Goal: Task Accomplishment & Management: Manage account settings

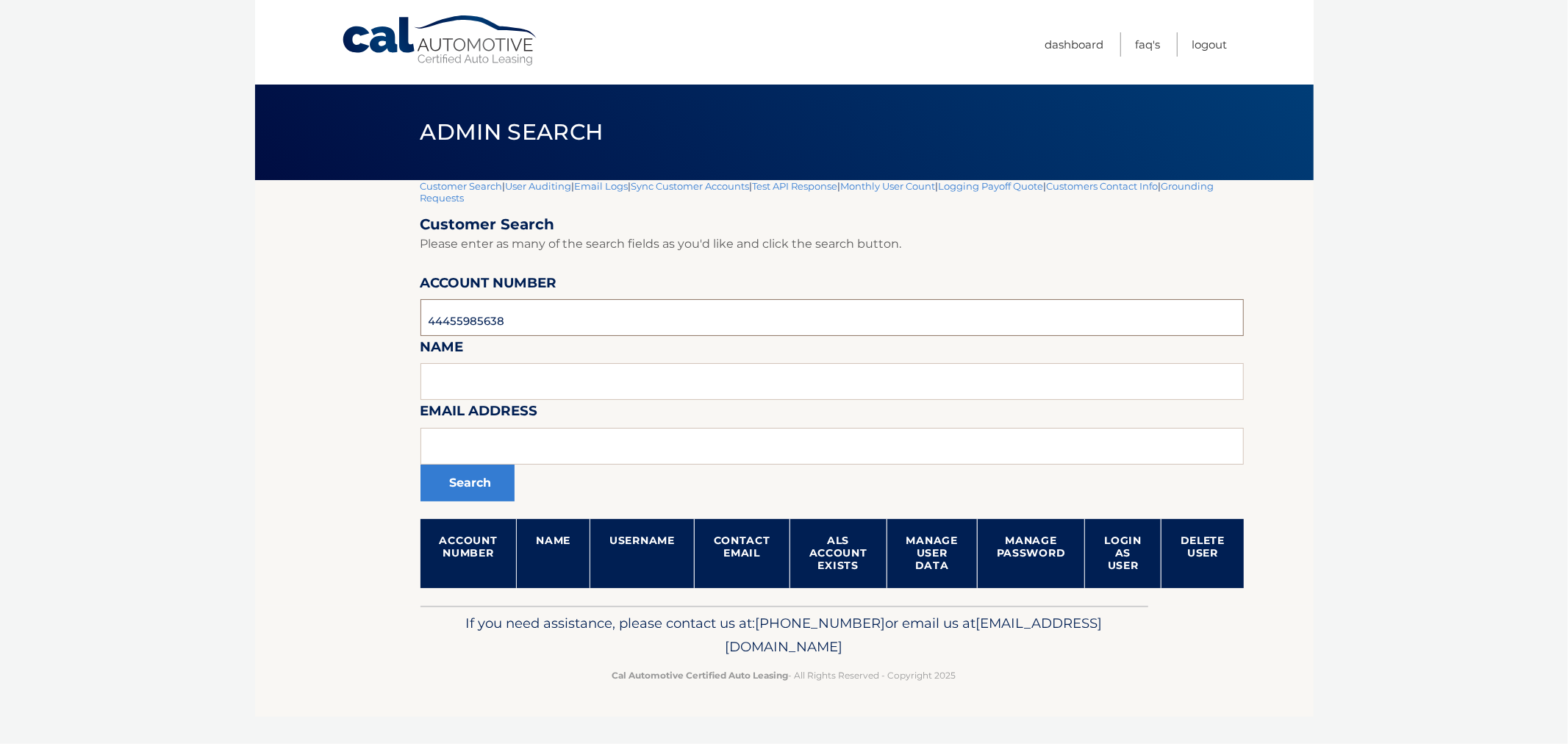
drag, startPoint x: 564, startPoint y: 312, endPoint x: 304, endPoint y: 304, distance: 260.1
click at [304, 304] on section "Customer Search | User Auditing | Email Logs | Sync Customer Accounts | Test AP…" at bounding box center [784, 392] width 1058 height 426
click at [468, 320] on input "text" at bounding box center [832, 318] width 824 height 37
paste input "44455534827"
type input "44455534827"
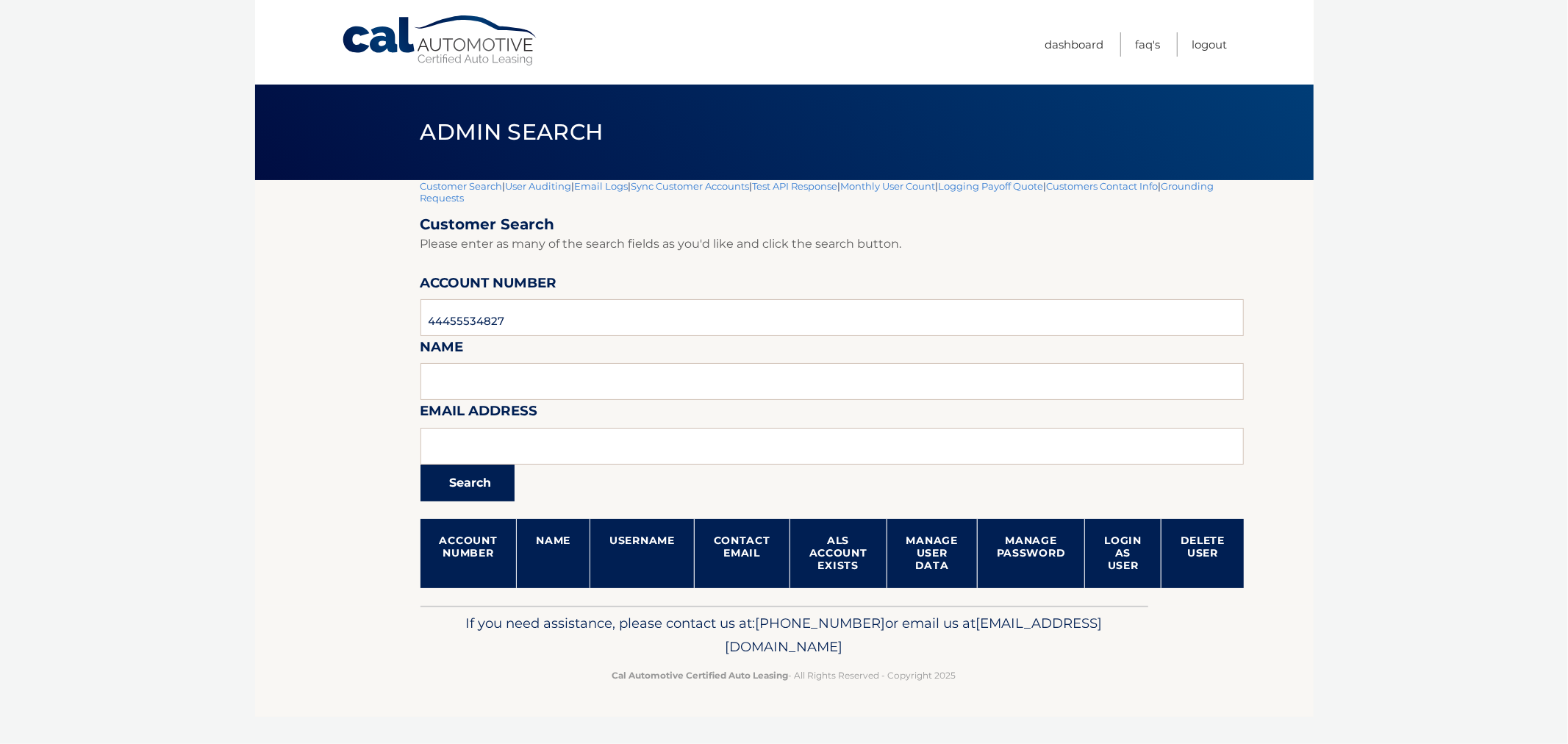
click at [475, 479] on button "Search" at bounding box center [467, 483] width 94 height 37
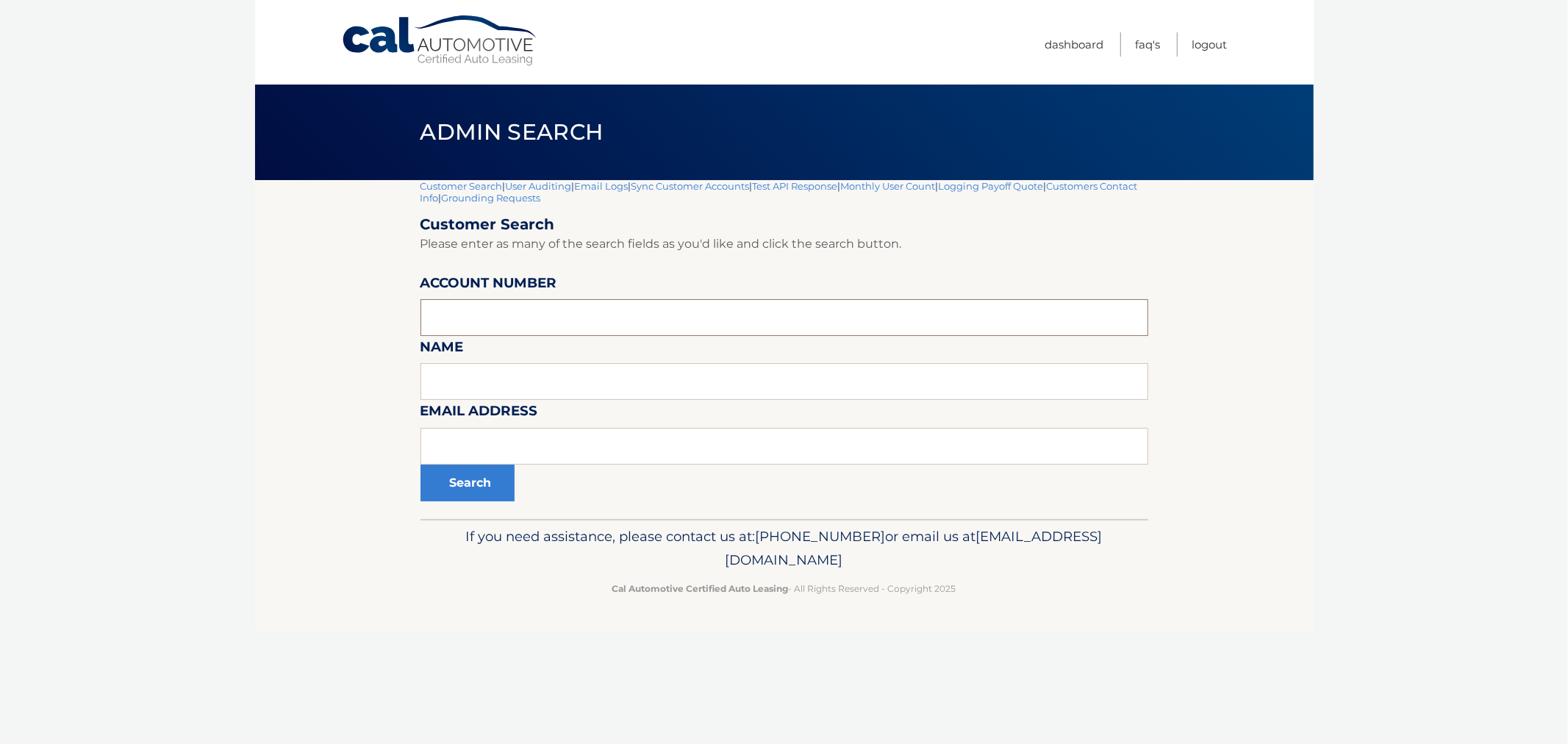
click at [582, 312] on input "text" at bounding box center [784, 318] width 728 height 37
paste input "44455534827"
type input "44455534827"
drag, startPoint x: 498, startPoint y: 487, endPoint x: 490, endPoint y: 493, distance: 10.0
click at [490, 493] on button "Search" at bounding box center [467, 483] width 94 height 37
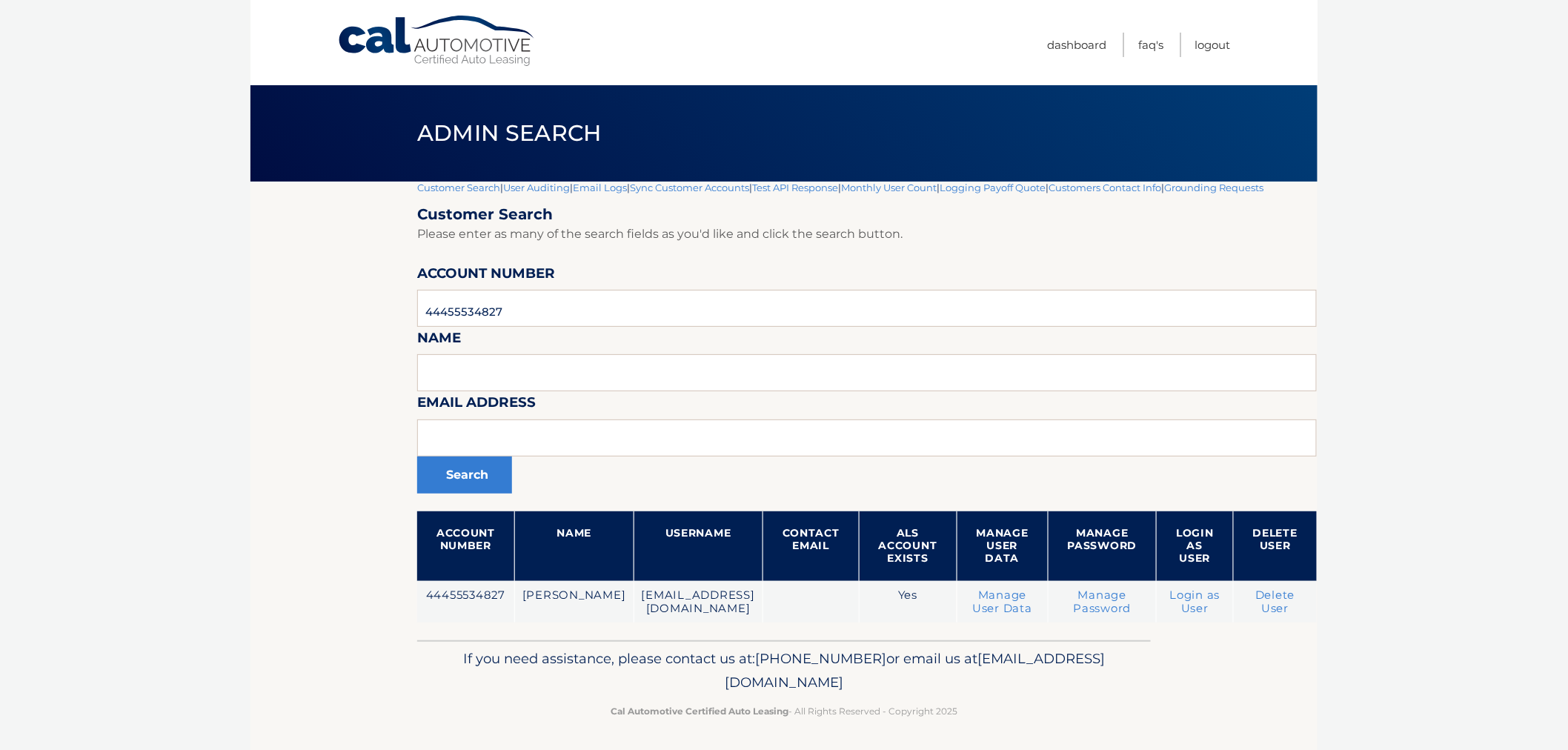
drag, startPoint x: 530, startPoint y: 657, endPoint x: 981, endPoint y: 745, distance: 459.5
click at [974, 744] on footer "If you need assistance, please contact us at: 609-807-3200 or email us at Custo…" at bounding box center [784, 697] width 1067 height 113
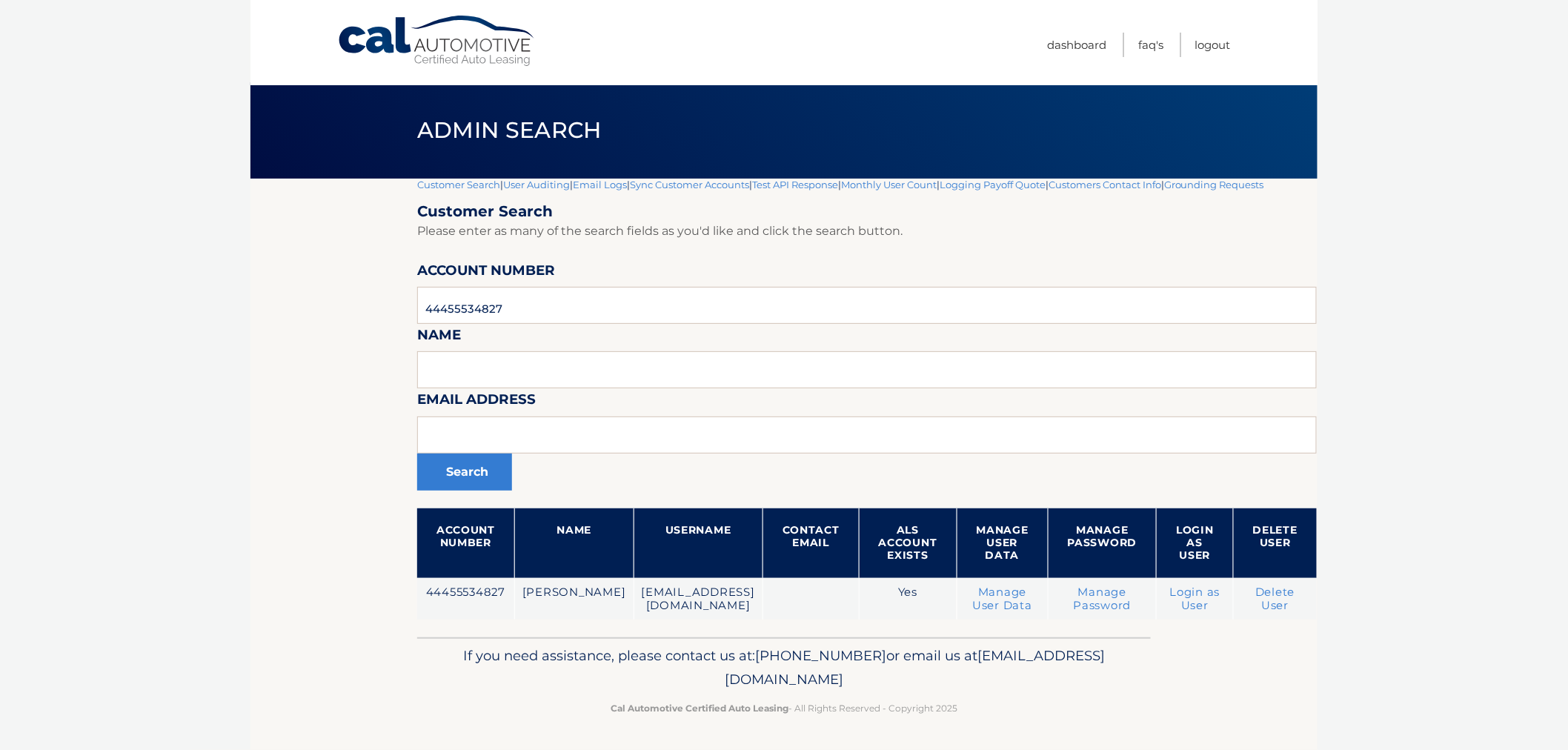
click at [981, 746] on footer "If you need assistance, please contact us at: 609-807-3200 or email us at Custo…" at bounding box center [784, 694] width 1067 height 113
click at [1061, 738] on footer "If you need assistance, please contact us at: 609-807-3200 or email us at Custo…" at bounding box center [784, 694] width 1067 height 113
drag, startPoint x: 524, startPoint y: 654, endPoint x: 1010, endPoint y: 712, distance: 489.4
click at [1010, 712] on div "If you need assistance, please contact us at: 609-807-3200 or email us at Custo…" at bounding box center [784, 678] width 734 height 83
click at [1008, 715] on p "Cal Automotive Certified Auto Leasing - All Rights Reserved - Copyright 2025" at bounding box center [784, 708] width 714 height 15
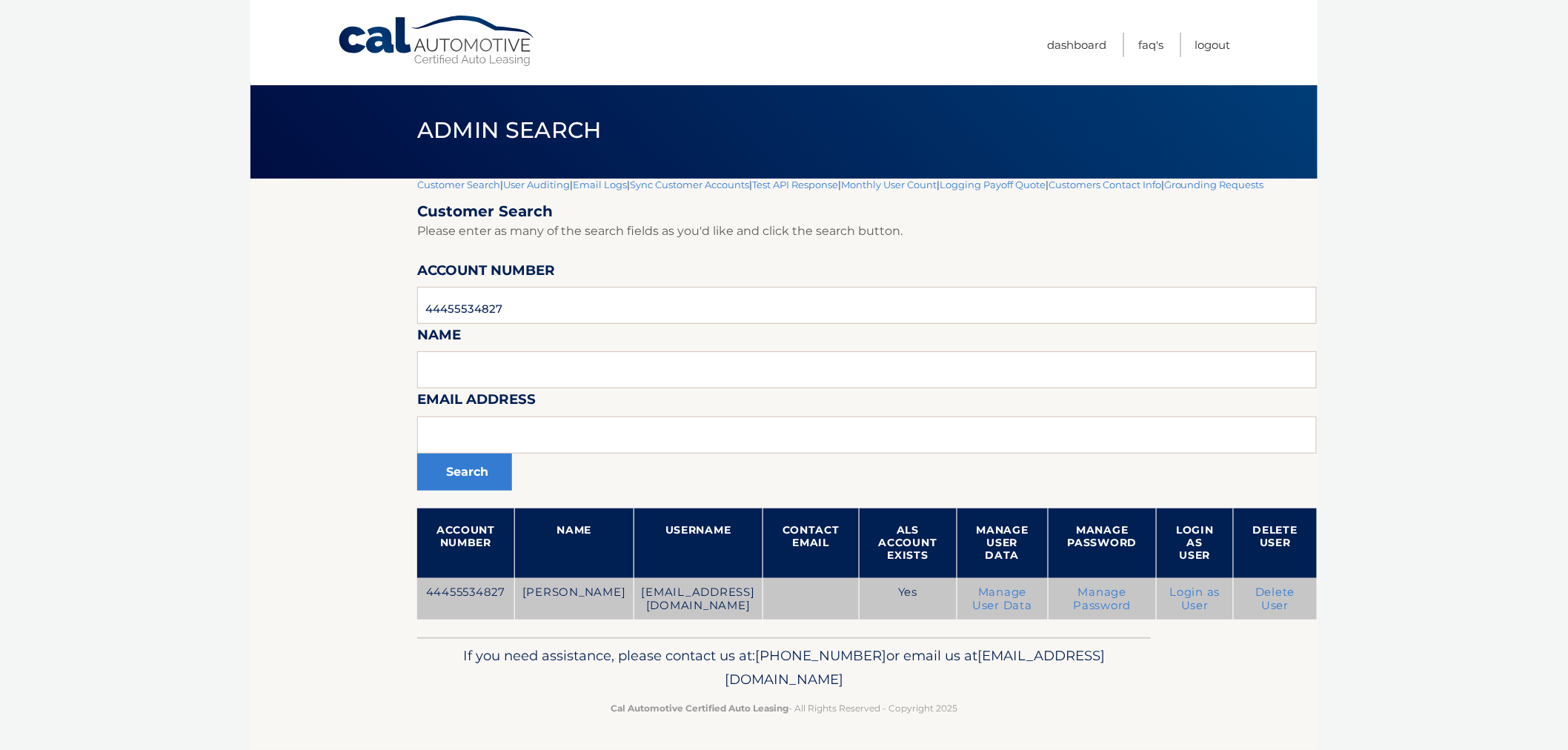
click at [634, 598] on td "syvartstudio@gmail.com" at bounding box center [698, 599] width 129 height 42
drag, startPoint x: 590, startPoint y: 595, endPoint x: 652, endPoint y: 594, distance: 62.0
click at [652, 594] on td "syvartstudio@gmail.com" at bounding box center [698, 599] width 129 height 42
click at [645, 595] on td "syvartstudio@gmail.com" at bounding box center [698, 599] width 129 height 42
drag, startPoint x: 742, startPoint y: 597, endPoint x: 586, endPoint y: 605, distance: 156.2
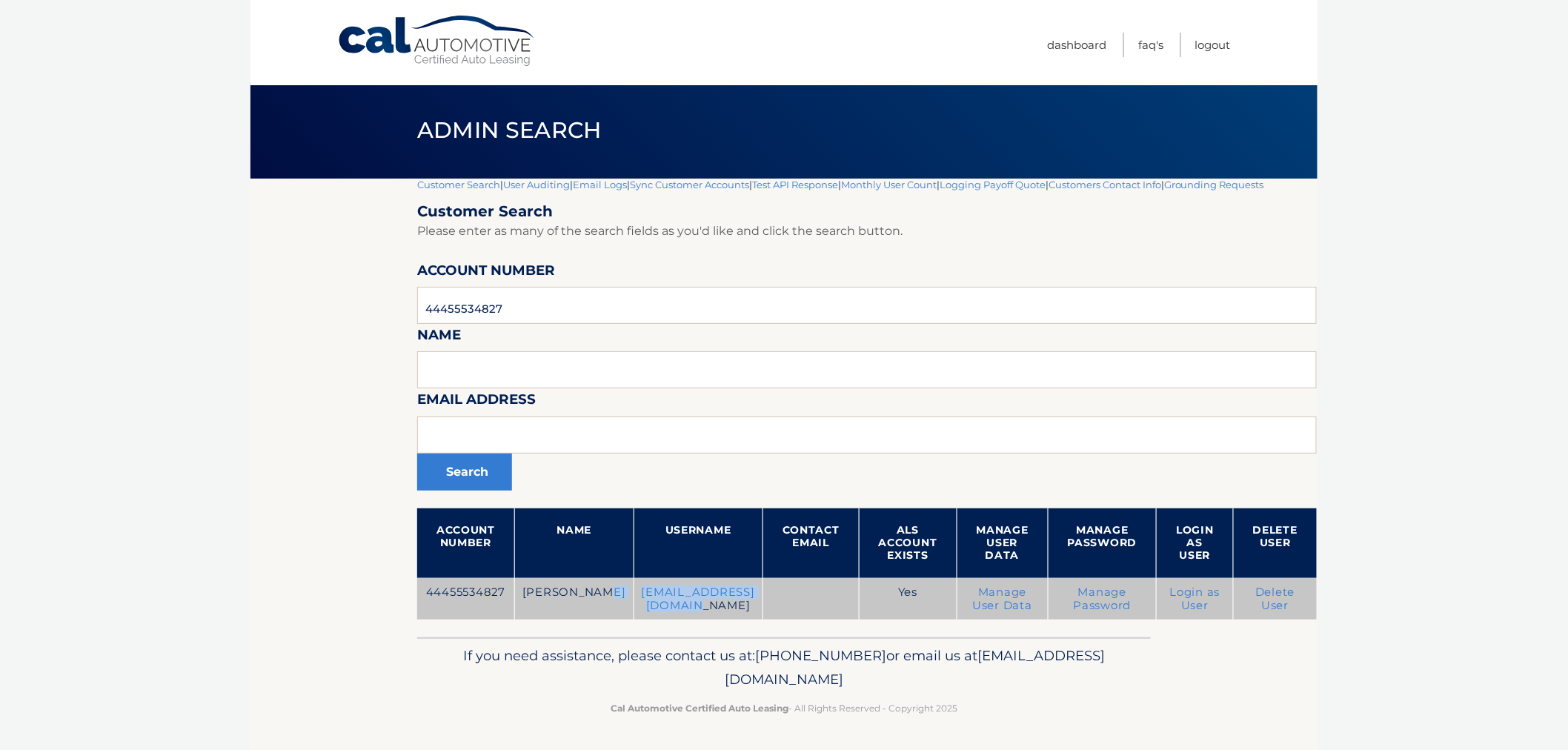
click at [565, 603] on tr "44455534827 WENDY SYVARTH syvartstudio@gmail.com Yes Manage User Data Manage Pa…" at bounding box center [867, 599] width 900 height 42
drag, startPoint x: 627, startPoint y: 603, endPoint x: 594, endPoint y: 597, distance: 33.5
click at [634, 603] on td "syvartstudio@gmail.com" at bounding box center [698, 599] width 129 height 42
click at [634, 595] on td "syvartstudio@gmail.com" at bounding box center [698, 599] width 129 height 42
click at [634, 594] on td "syvartstudio@gmail.com" at bounding box center [698, 599] width 129 height 42
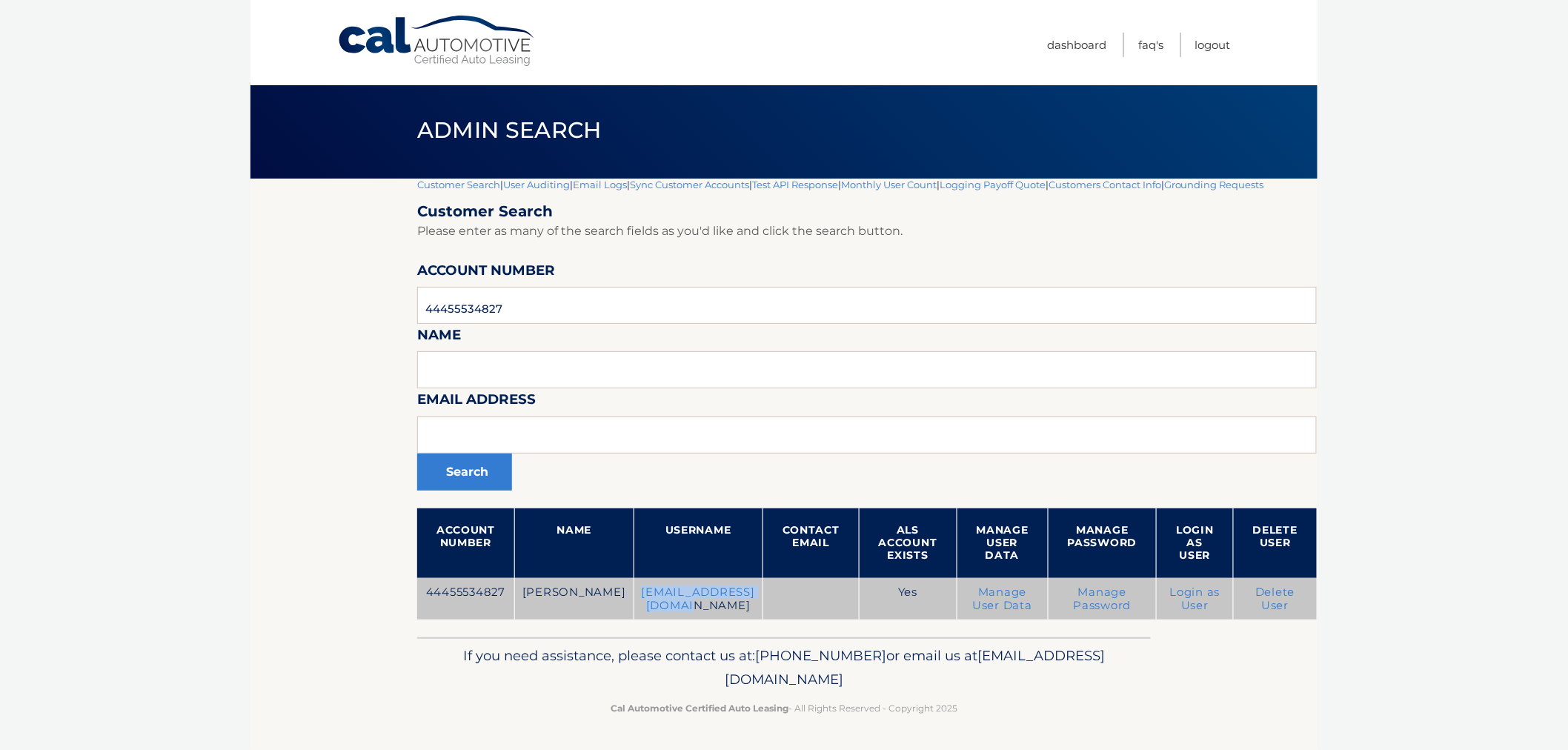
drag, startPoint x: 594, startPoint y: 594, endPoint x: 751, endPoint y: 596, distance: 157.0
click at [738, 598] on td "syvartstudio@gmail.com" at bounding box center [698, 599] width 129 height 42
drag, startPoint x: 751, startPoint y: 596, endPoint x: 584, endPoint y: 591, distance: 167.1
click at [584, 591] on tr "44455534827 WENDY SYVARTH syvartstudio@gmail.com Yes Manage User Data Manage Pa…" at bounding box center [867, 599] width 900 height 42
drag, startPoint x: 743, startPoint y: 631, endPoint x: 738, endPoint y: 604, distance: 27.5
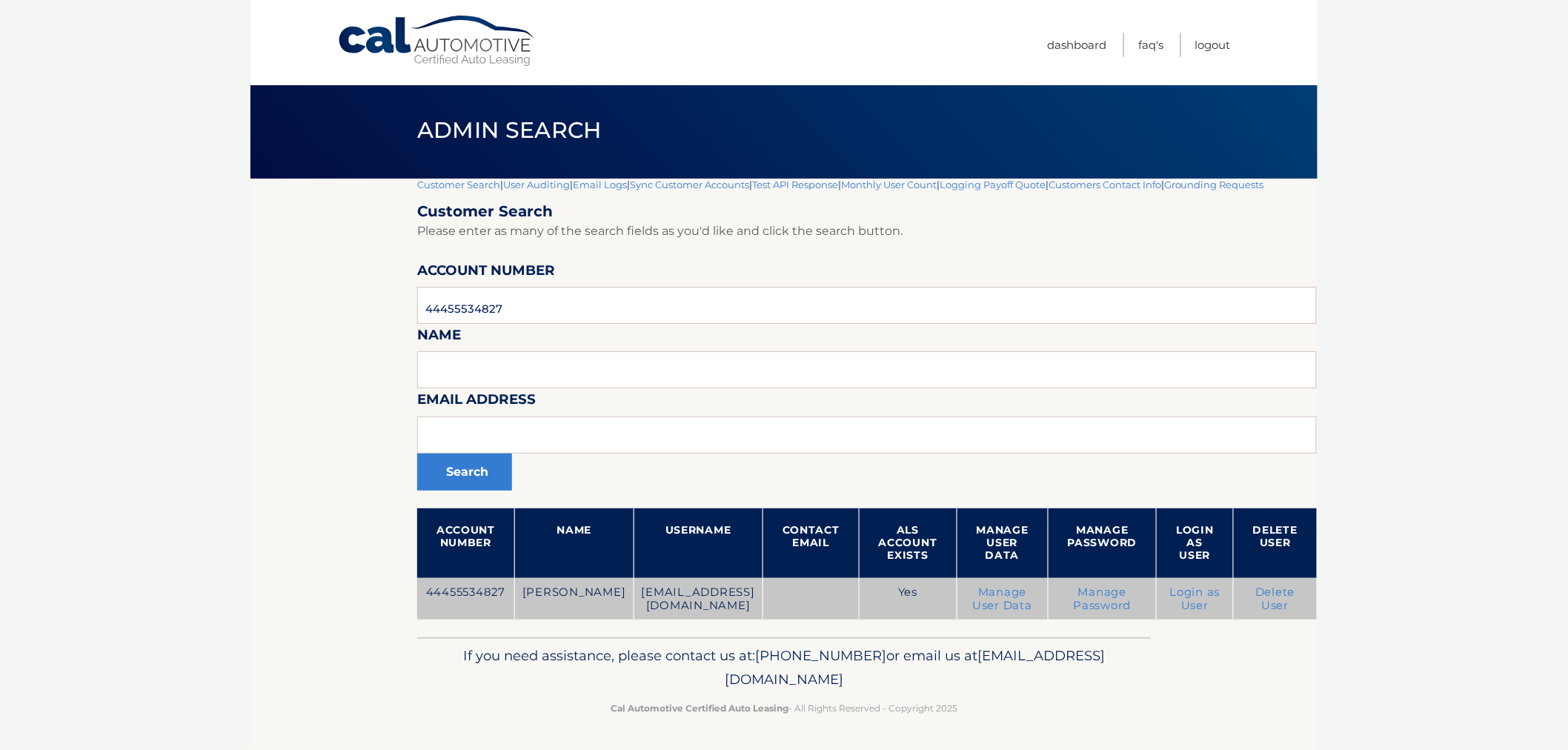
click at [737, 627] on div "Customer Search | User Auditing | Email Logs | Sync Customer Accounts | Test AP…" at bounding box center [867, 408] width 900 height 459
drag, startPoint x: 746, startPoint y: 595, endPoint x: 595, endPoint y: 596, distance: 151.0
click at [634, 596] on td "syvartstudio@gmail.com" at bounding box center [698, 599] width 129 height 42
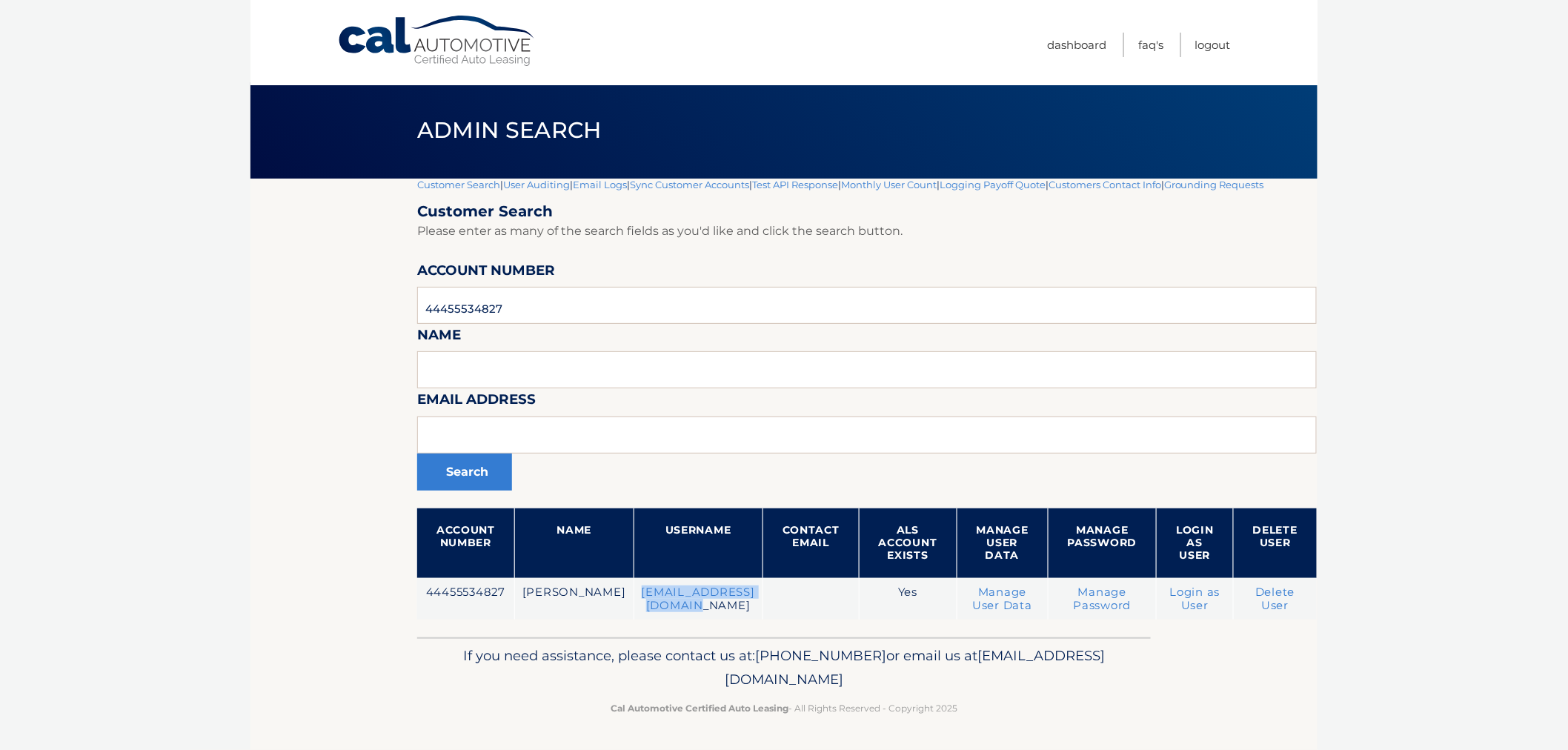
copy td "syvartstudio@gmail.com"
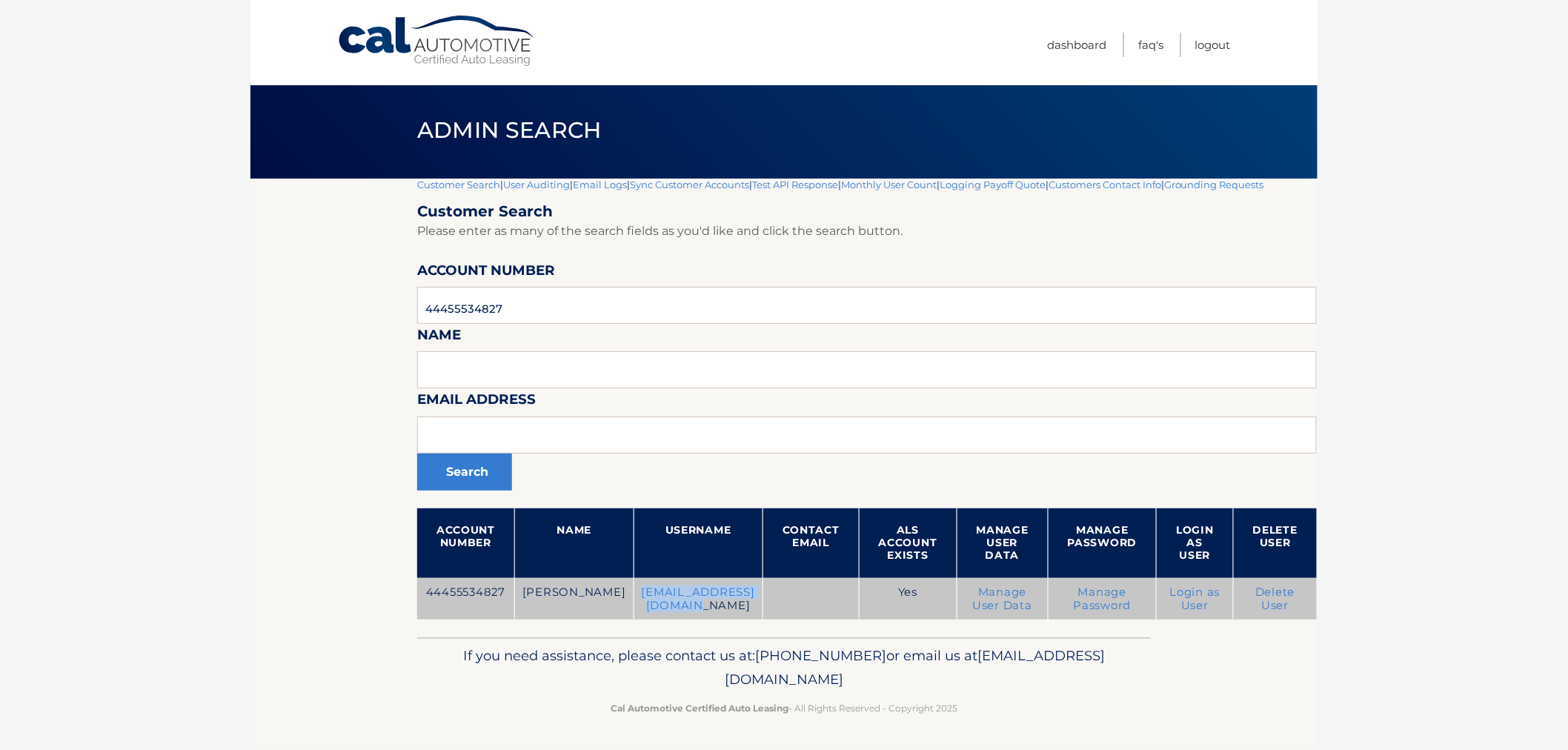
click at [998, 603] on link "Manage User Data" at bounding box center [1002, 599] width 60 height 27
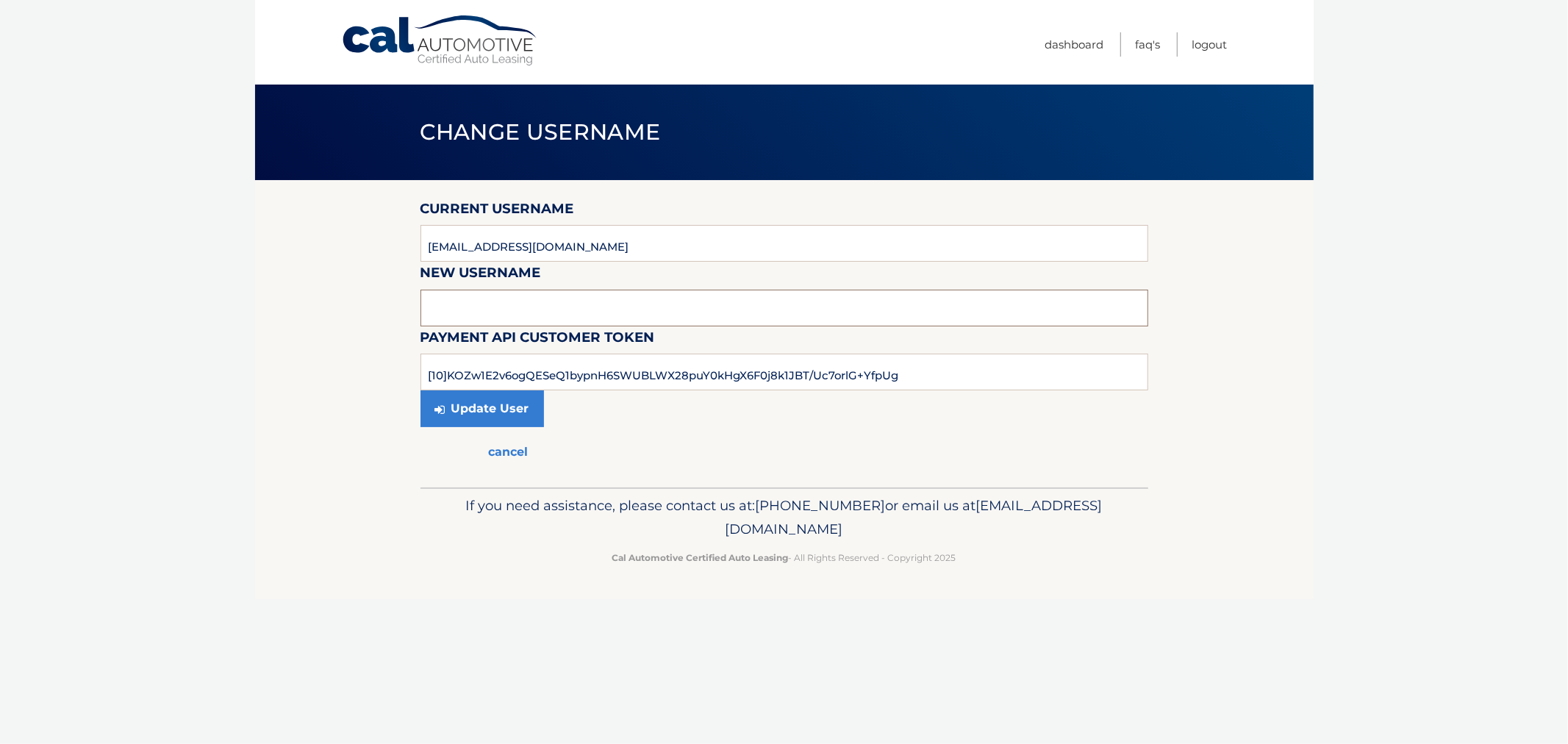
click at [502, 304] on input "text" at bounding box center [784, 308] width 728 height 37
paste input "[EMAIL_ADDRESS][DOMAIN_NAME]"
click at [464, 312] on input "syvartstudio@gmail.com" at bounding box center [784, 308] width 728 height 37
type input "syvarthstudio@gmail.com"
click at [474, 400] on button "Update User" at bounding box center [482, 409] width 124 height 37
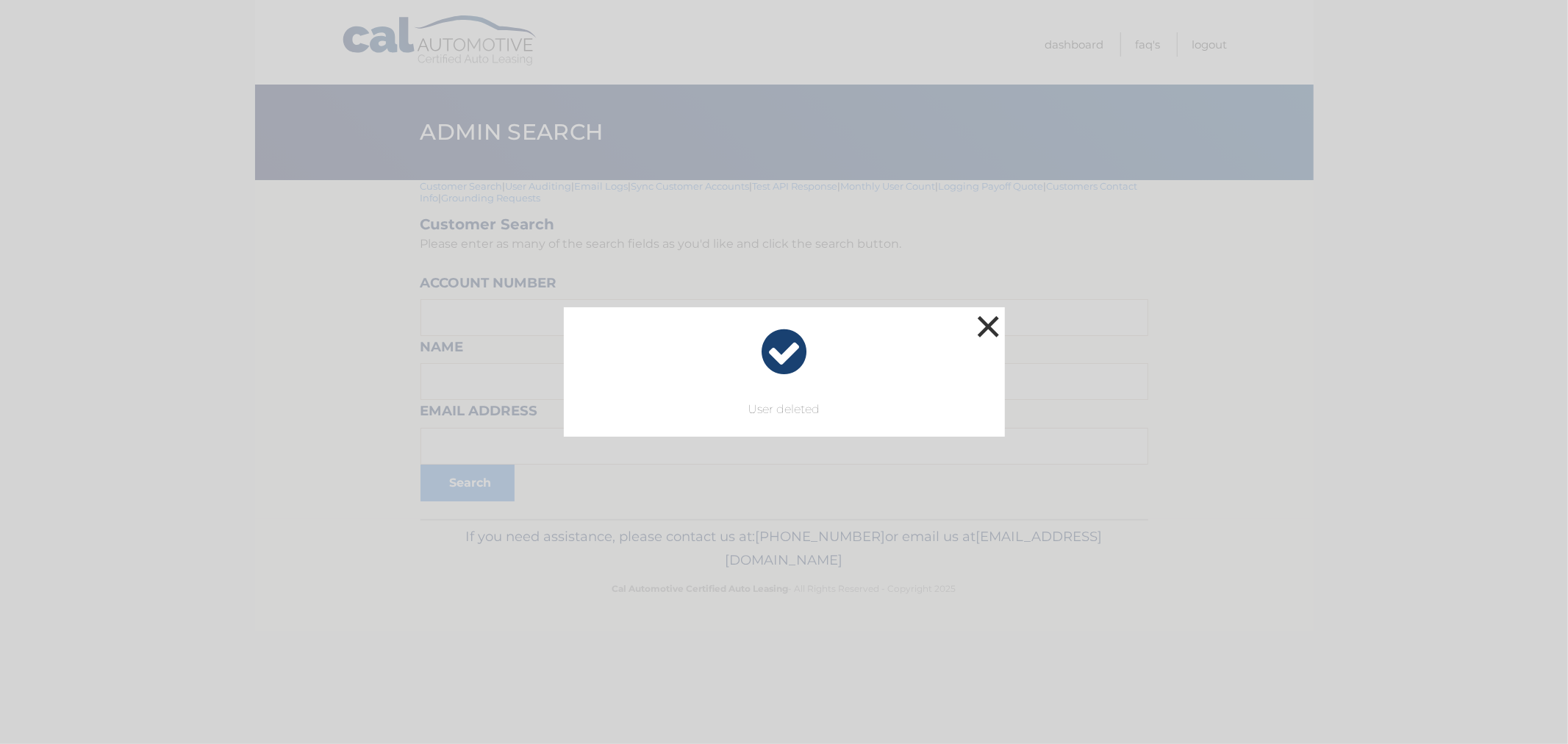
click at [981, 335] on button "×" at bounding box center [988, 326] width 30 height 30
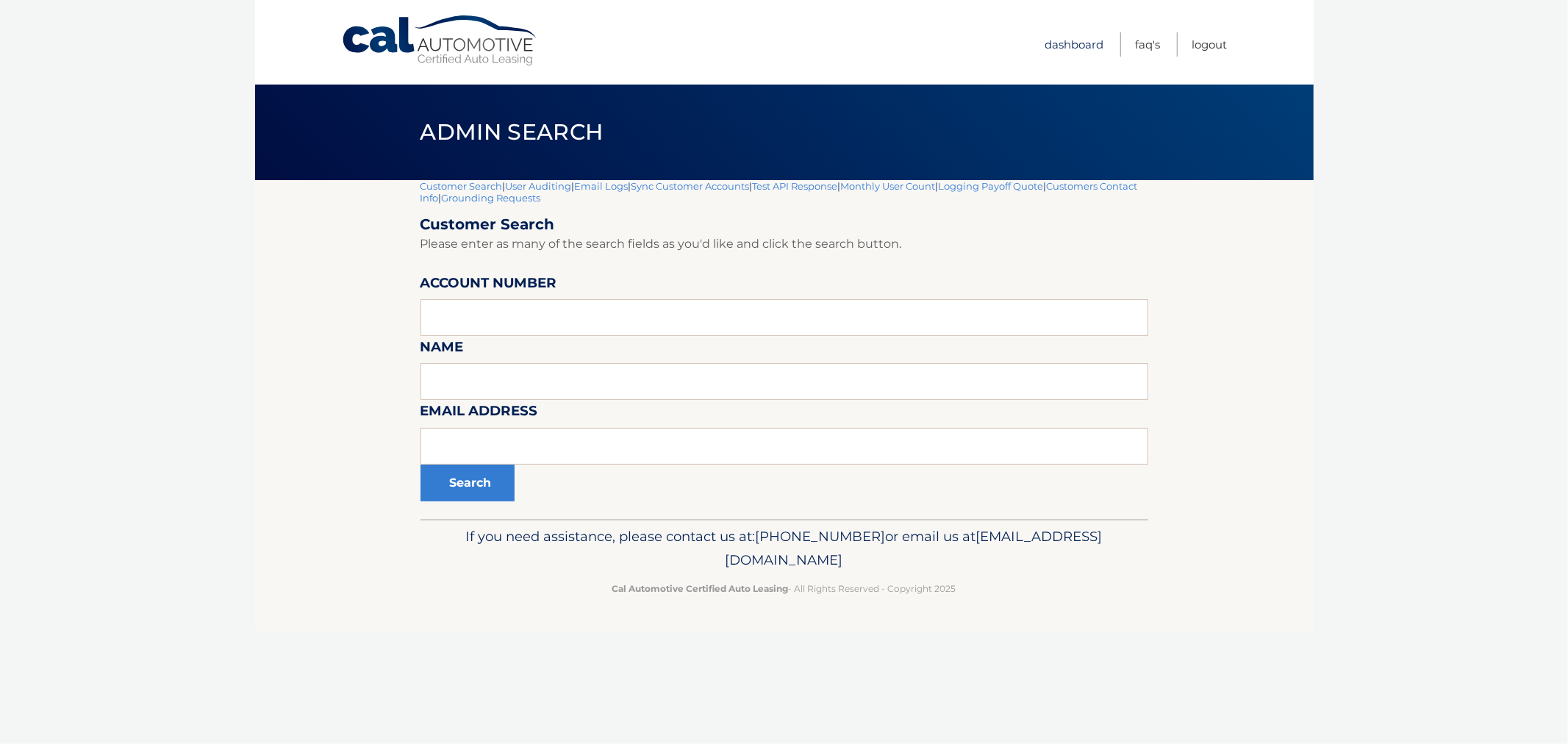
click at [1069, 39] on link "Dashboard" at bounding box center [1074, 44] width 59 height 24
drag, startPoint x: 494, startPoint y: 341, endPoint x: 494, endPoint y: 327, distance: 14.0
click at [494, 333] on form "Customer Search Please enter as many of the search fields as you'd like and cli…" at bounding box center [784, 359] width 728 height 286
click at [494, 311] on input "text" at bounding box center [784, 318] width 728 height 37
paste input "44455534827"
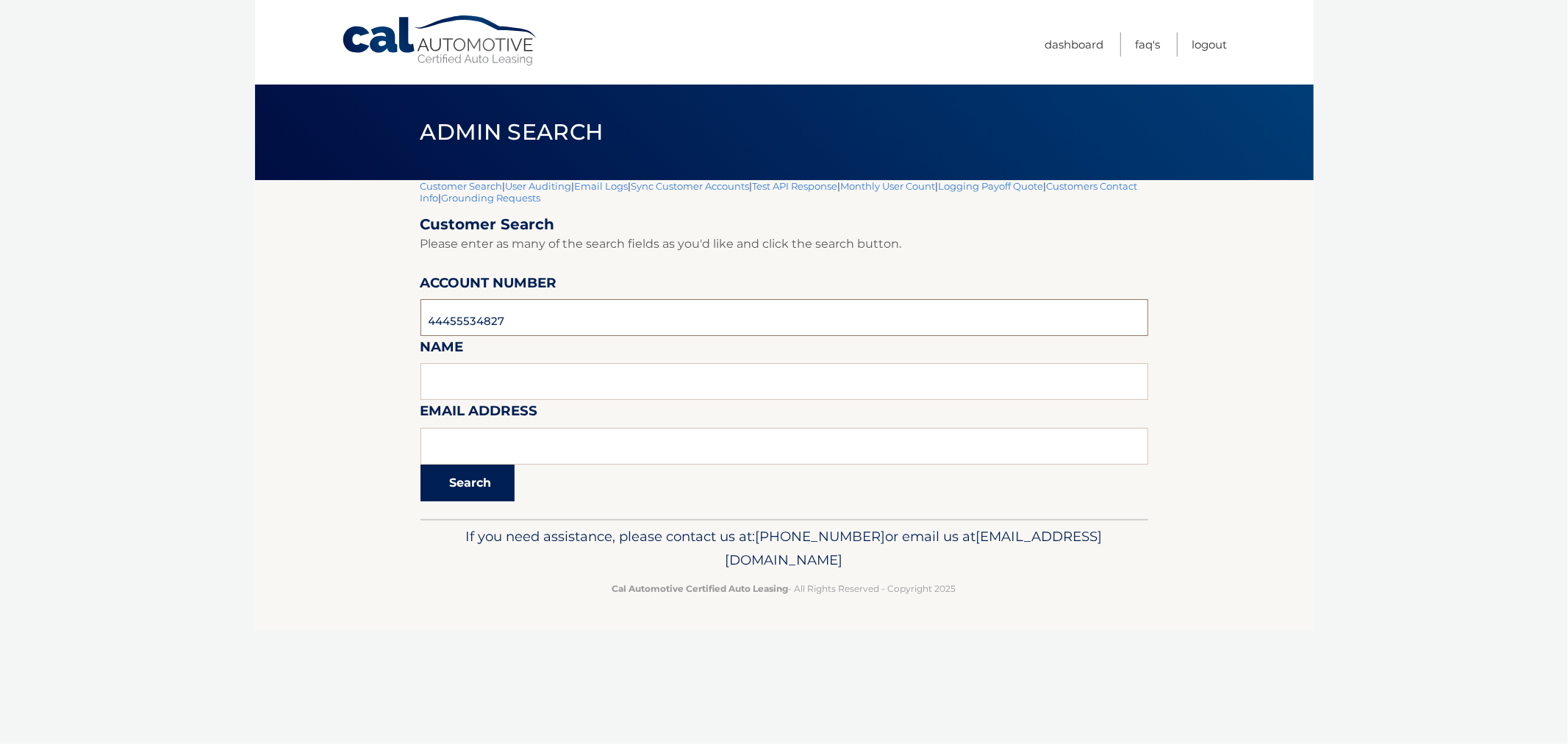
type input "44455534827"
click at [481, 482] on button "Search" at bounding box center [467, 483] width 94 height 37
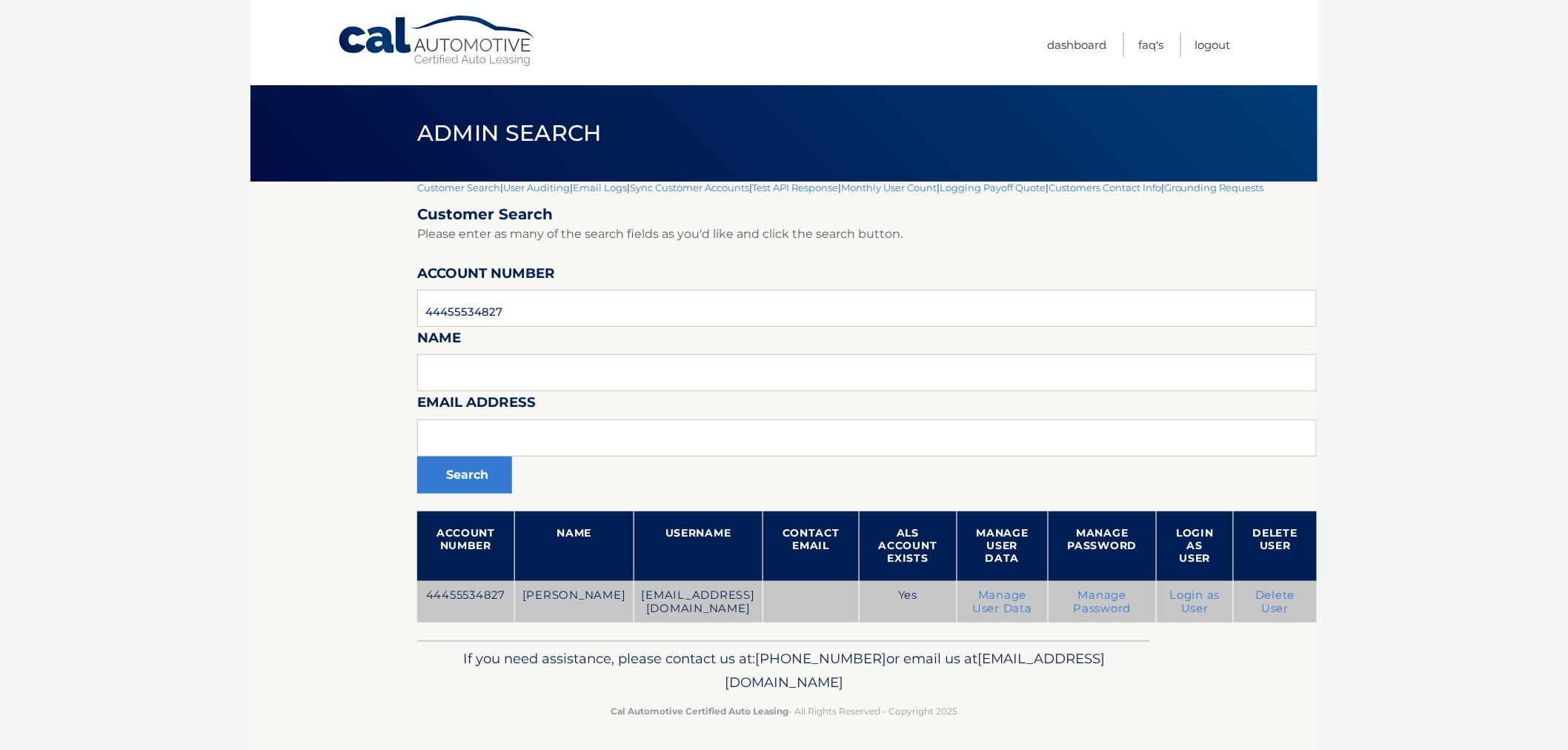
click at [1208, 604] on td "Login as User" at bounding box center [1195, 602] width 77 height 42
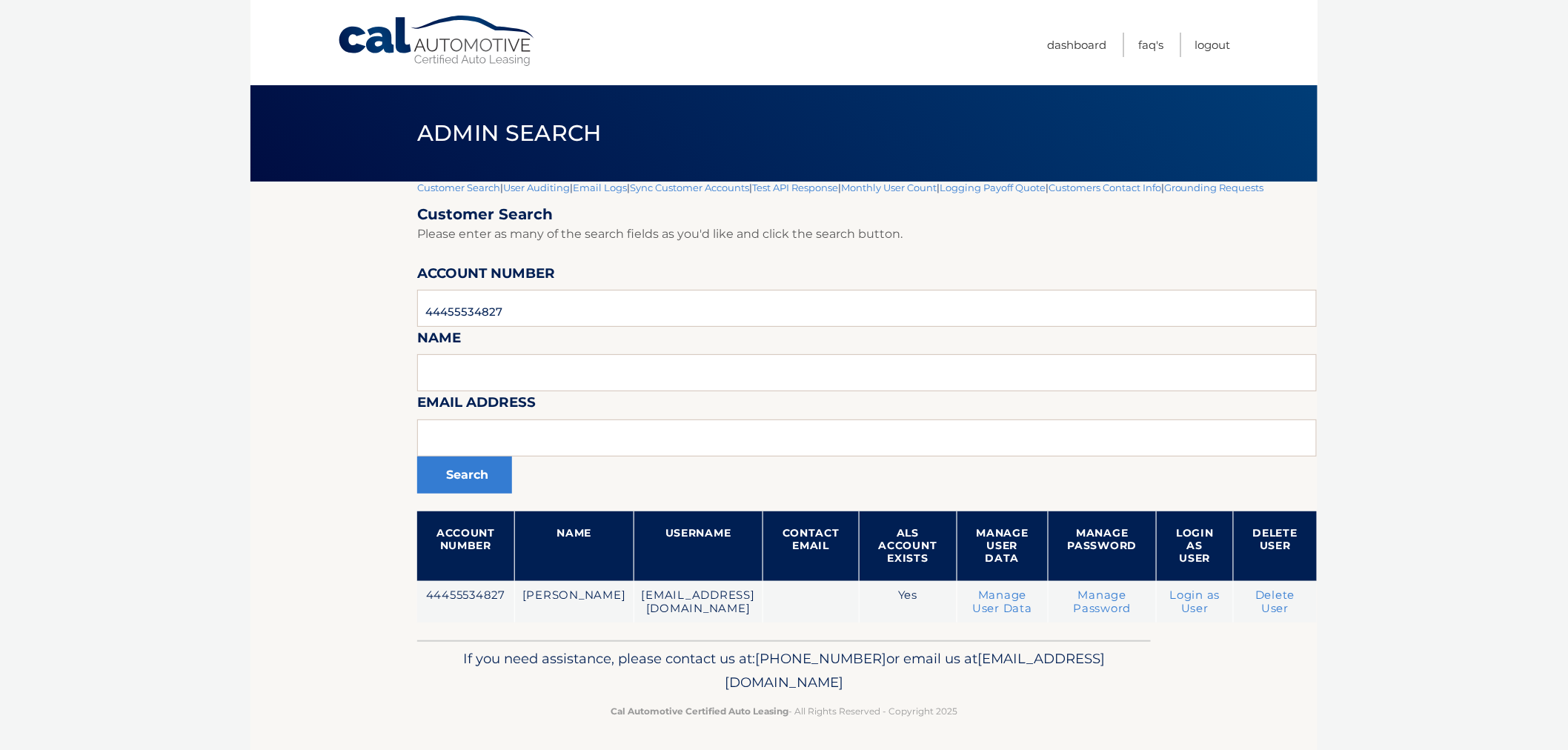
drag, startPoint x: 1208, startPoint y: 604, endPoint x: 1203, endPoint y: 682, distance: 78.2
click at [1221, 670] on div "Cal Automotive Menu Dashboard FAQ's Logout |" at bounding box center [784, 375] width 1067 height 750
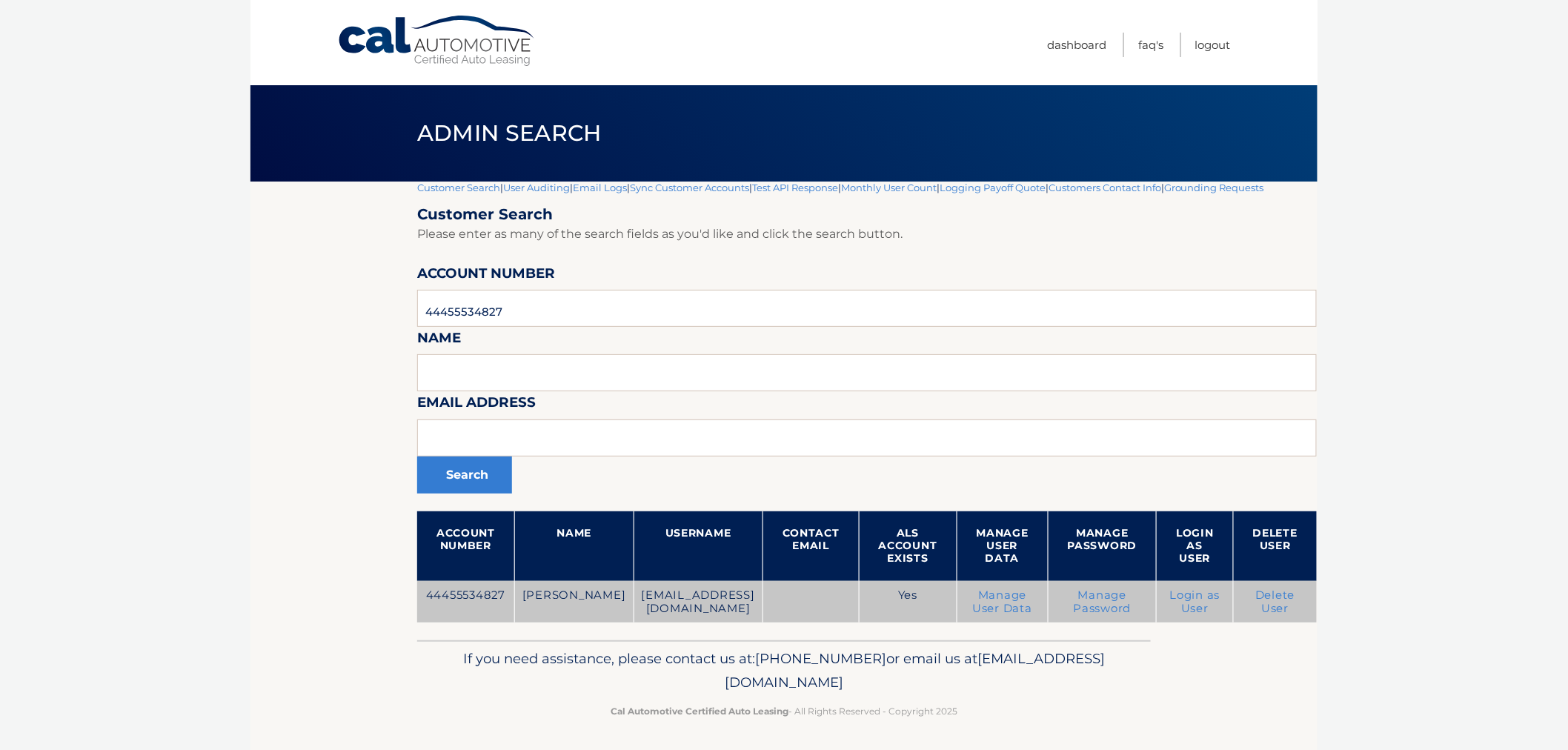
click at [1083, 617] on td "Manage Password" at bounding box center [1102, 602] width 109 height 42
click at [1097, 601] on link "Manage Password" at bounding box center [1103, 602] width 58 height 27
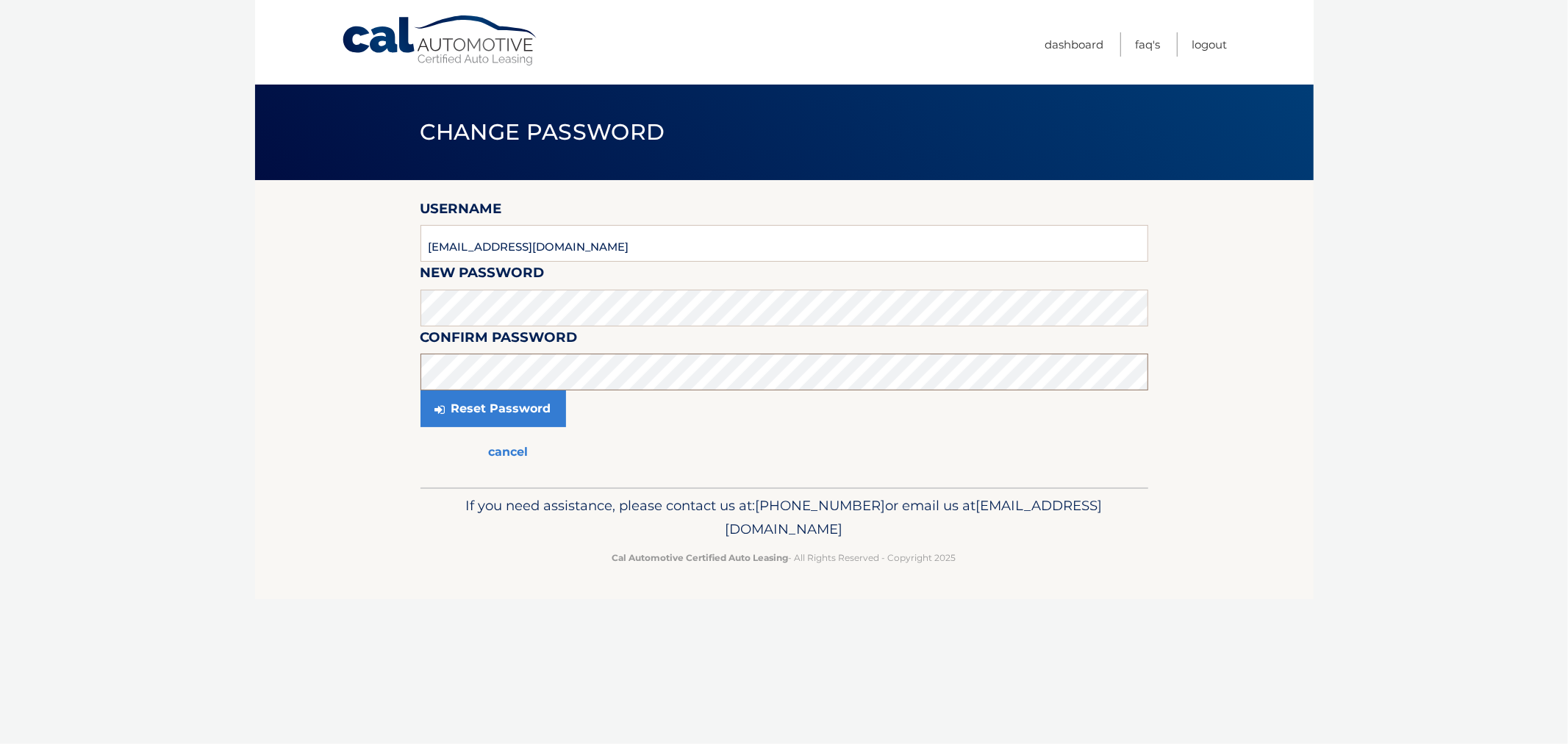
click at [420, 391] on button "Reset Password" at bounding box center [493, 409] width 145 height 37
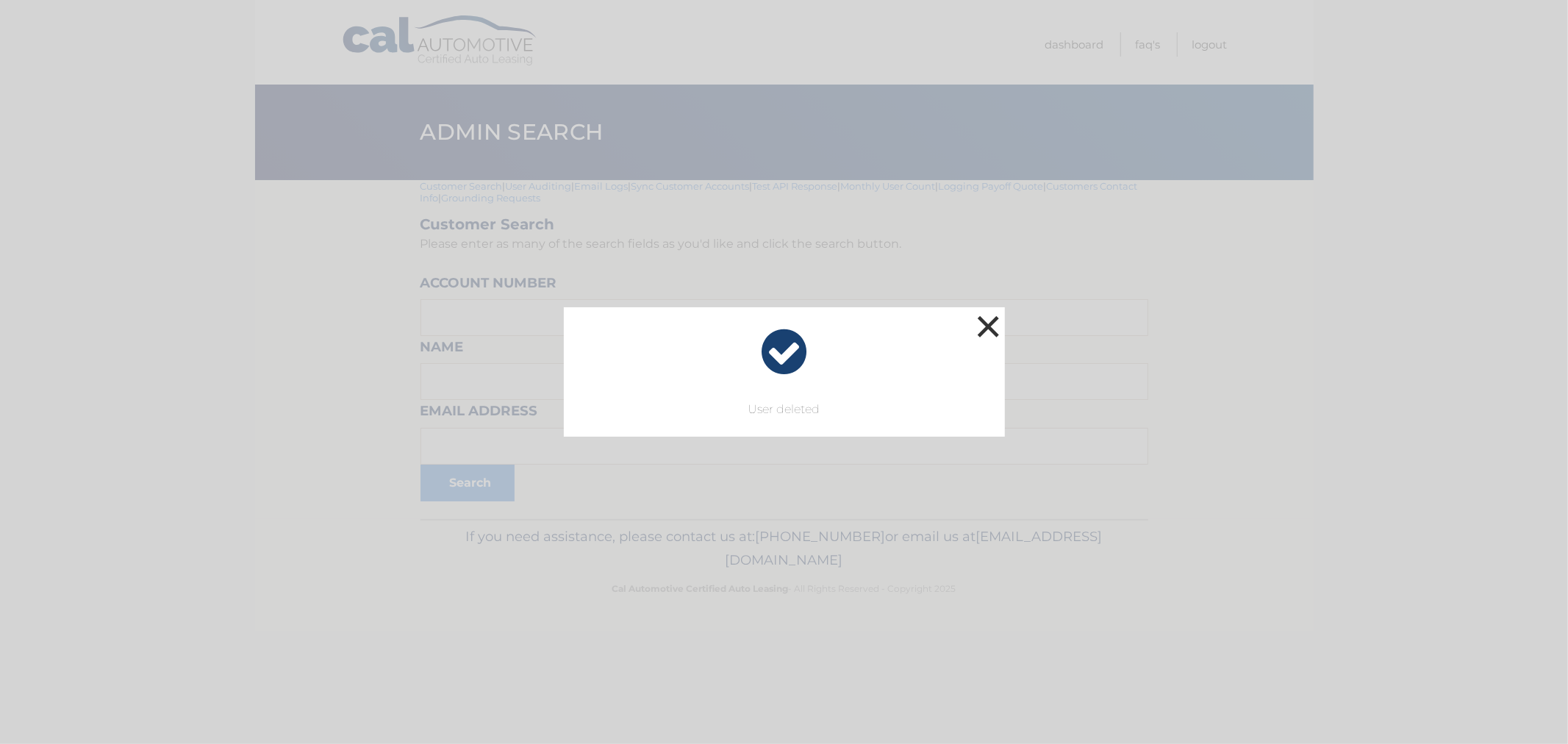
click at [983, 318] on button "×" at bounding box center [988, 326] width 30 height 30
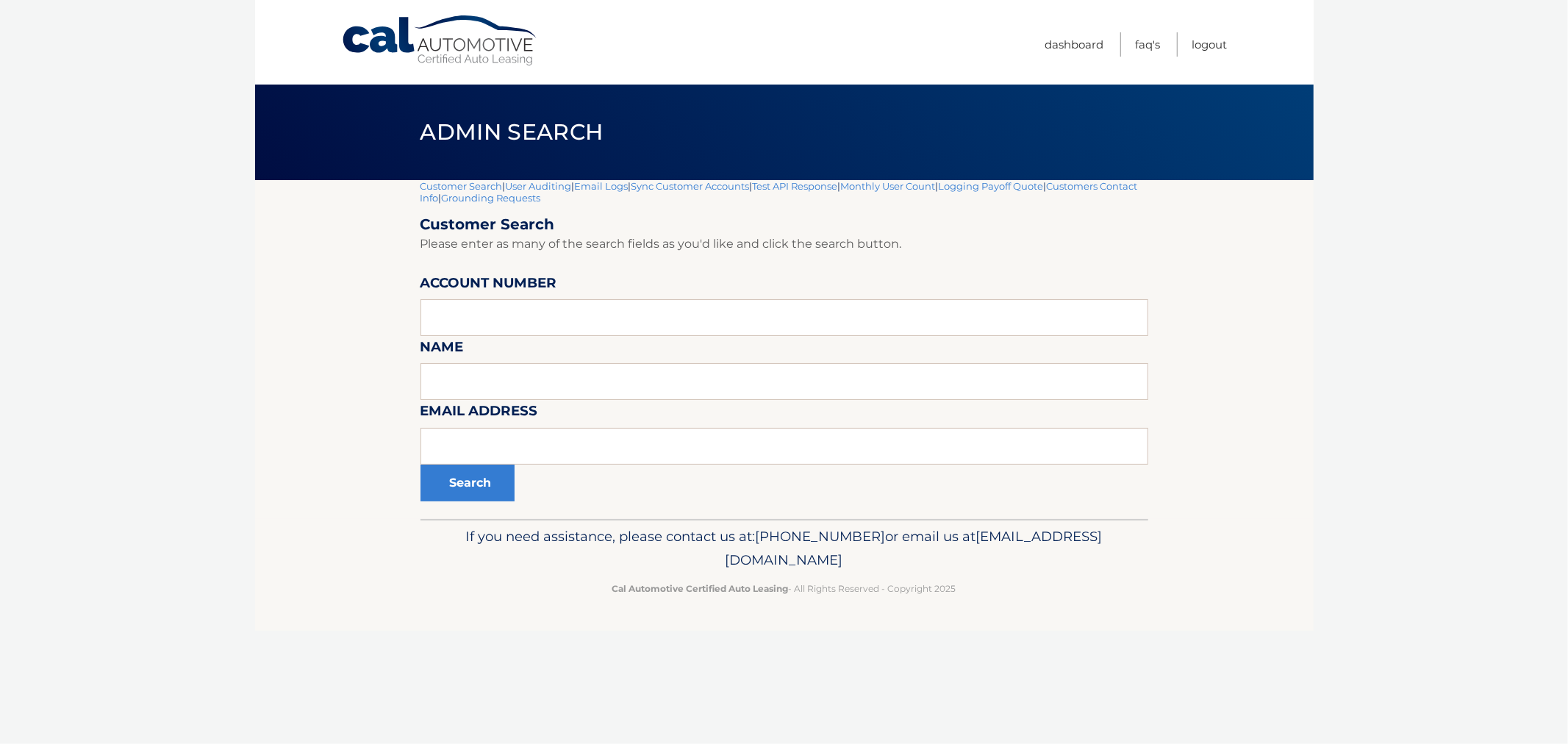
click at [1375, 168] on body "Cal Automotive Menu Dashboard FAQ's Logout |" at bounding box center [784, 372] width 1568 height 744
drag, startPoint x: 546, startPoint y: 185, endPoint x: 986, endPoint y: 651, distance: 640.9
click at [986, 651] on div "Cal Automotive Menu Dashboard FAQ's Logout |" at bounding box center [784, 372] width 1058 height 744
click at [1018, 596] on div "If you need assistance, please contact us at: 609-807-3200 or email us at Custo…" at bounding box center [784, 560] width 728 height 82
drag, startPoint x: 103, startPoint y: 221, endPoint x: 161, endPoint y: 209, distance: 59.2
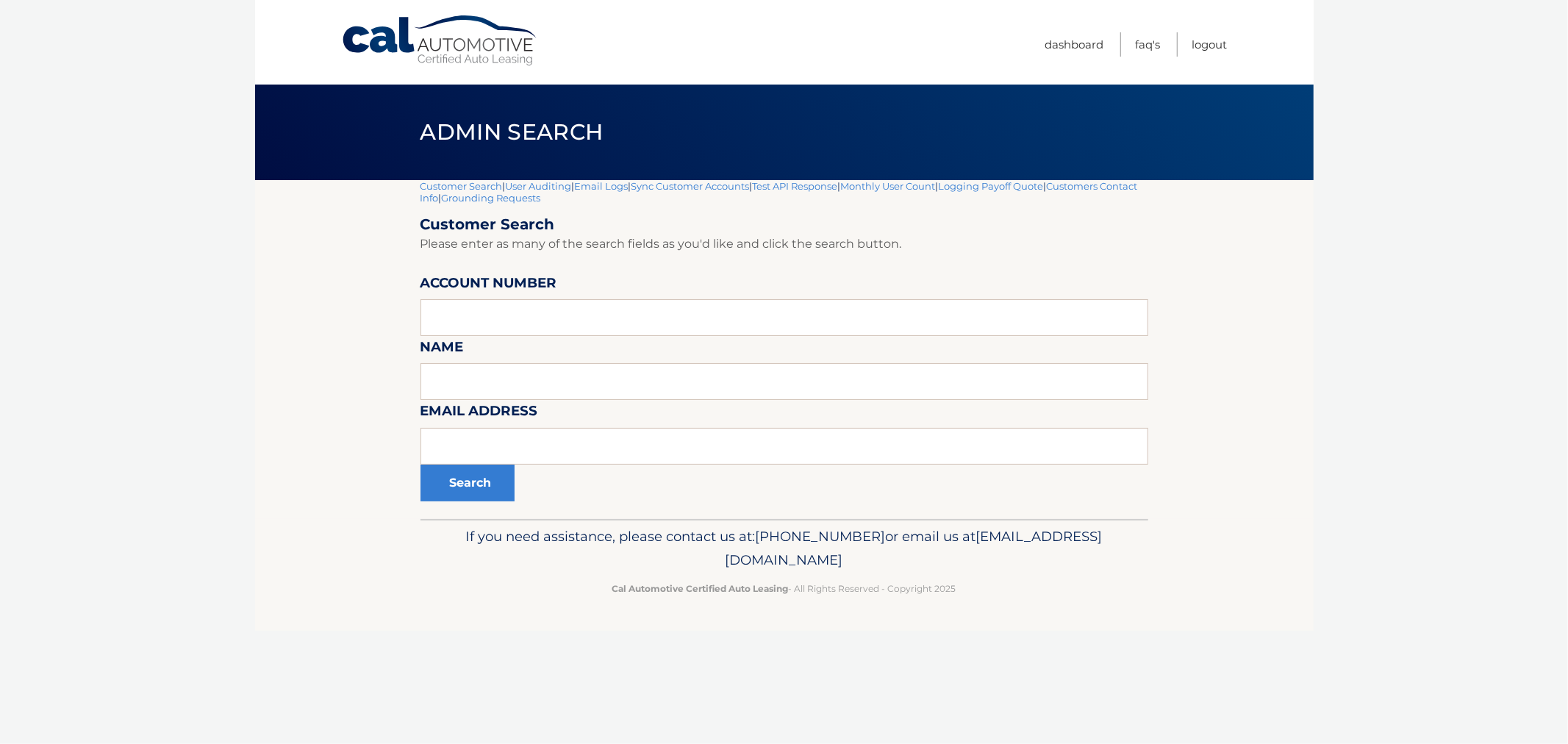
click at [125, 216] on body "Cal Automotive Menu Dashboard FAQ's Logout |" at bounding box center [784, 372] width 1568 height 744
